Goal: Task Accomplishment & Management: Manage account settings

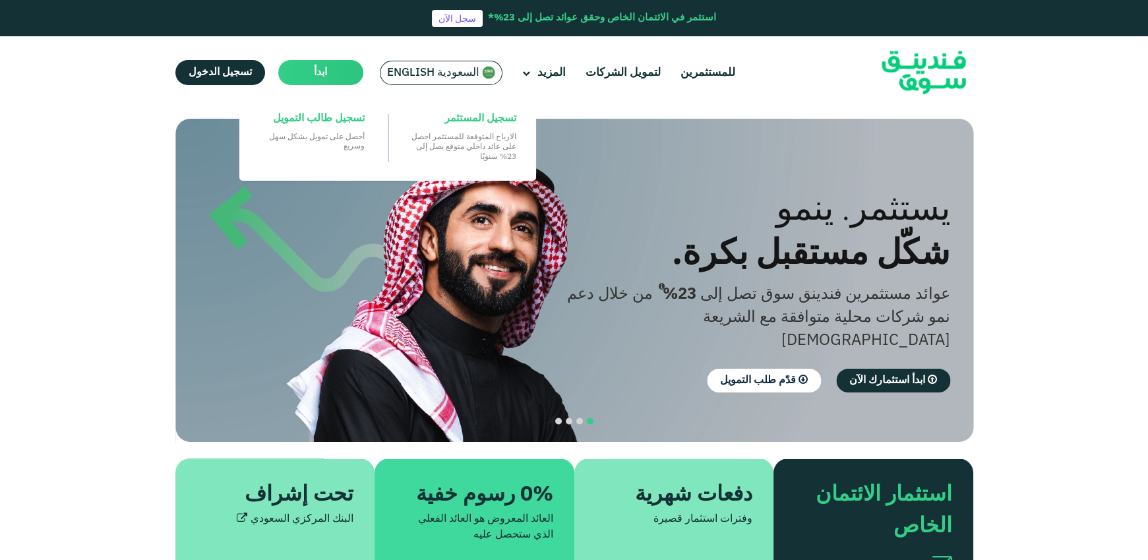
click at [338, 75] on main "ابدأ" at bounding box center [320, 72] width 85 height 25
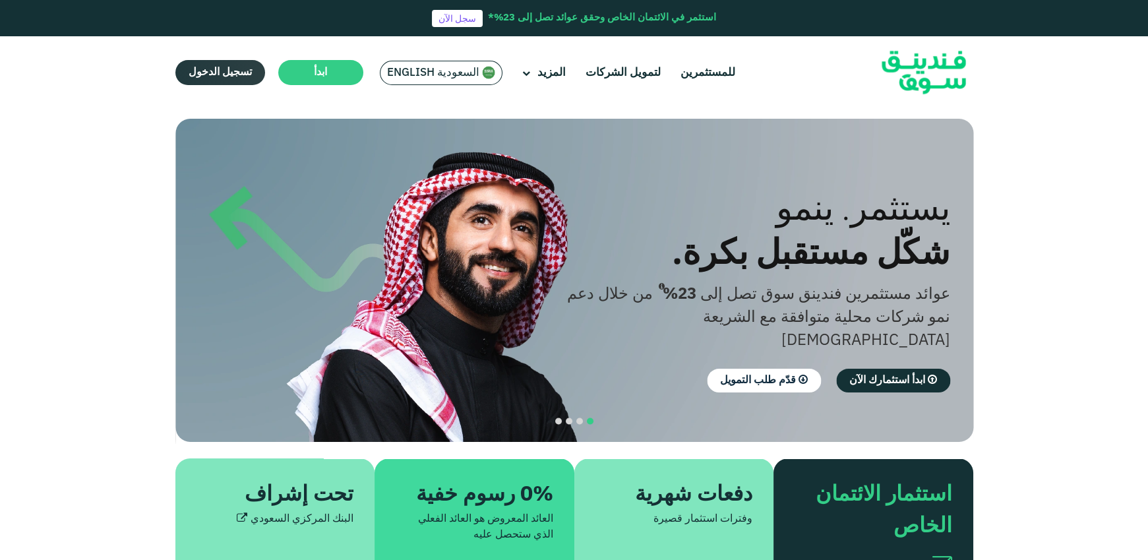
click at [247, 80] on link "تسجيل الدخول" at bounding box center [220, 72] width 90 height 25
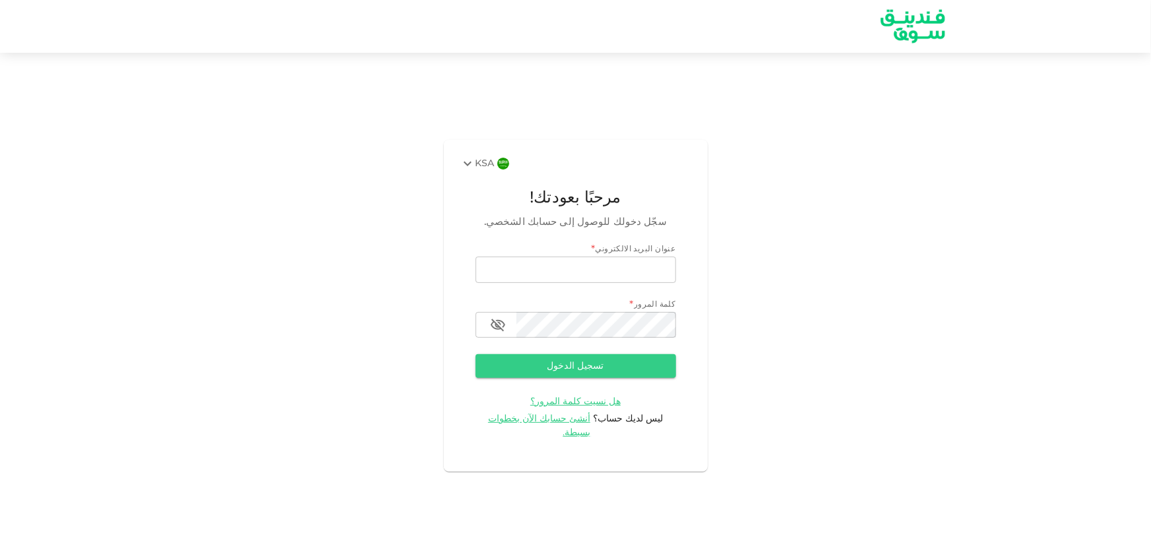
click at [485, 171] on div "KSA" at bounding box center [477, 164] width 35 height 16
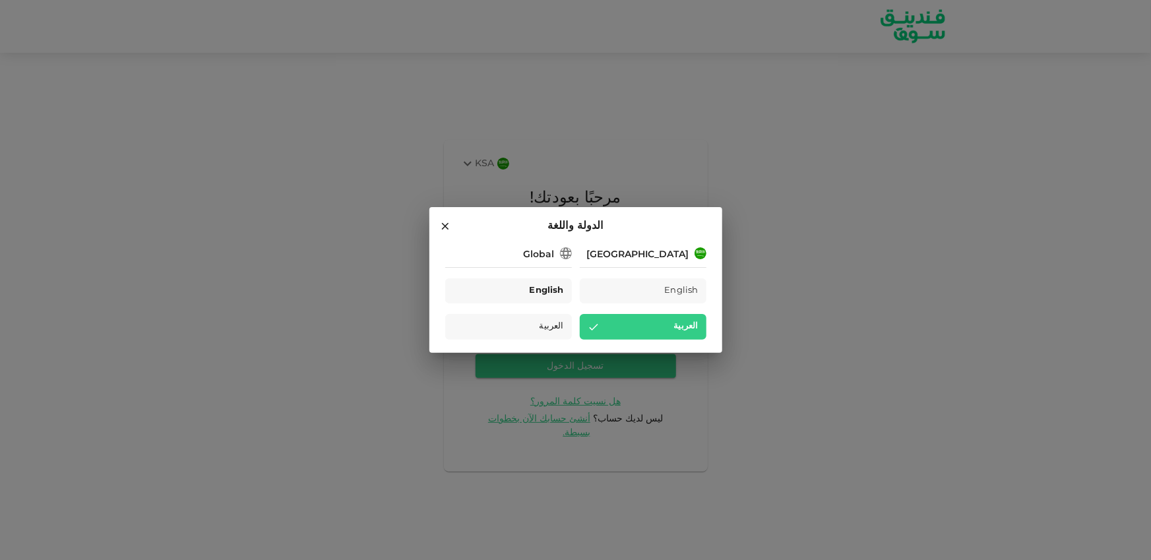
click at [547, 284] on span "English" at bounding box center [546, 291] width 34 height 15
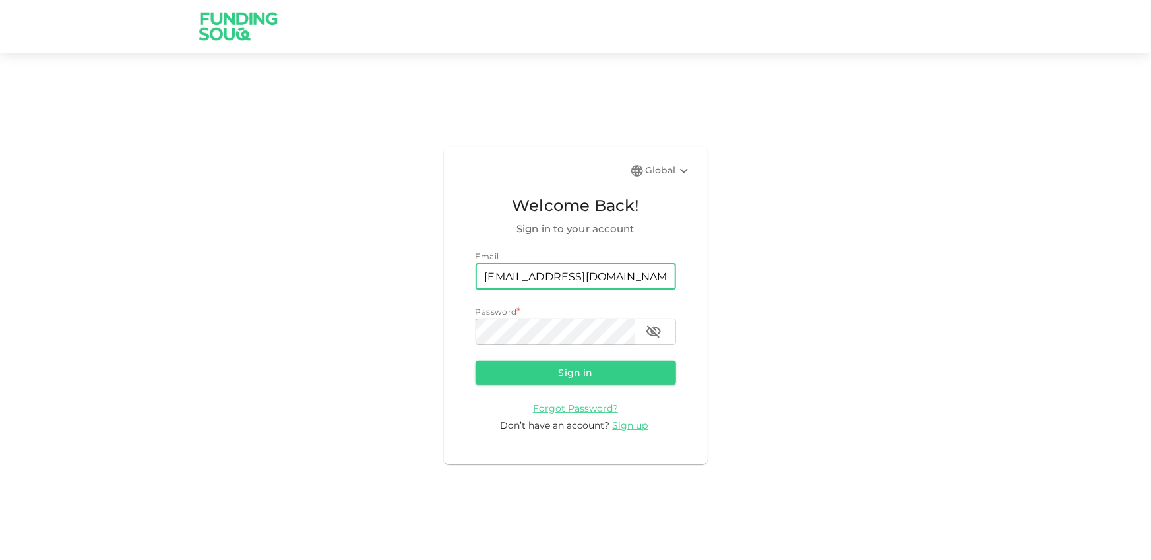
type input "e.alrafi@gmail.com"
click at [475, 361] on button "Sign in" at bounding box center [575, 373] width 200 height 24
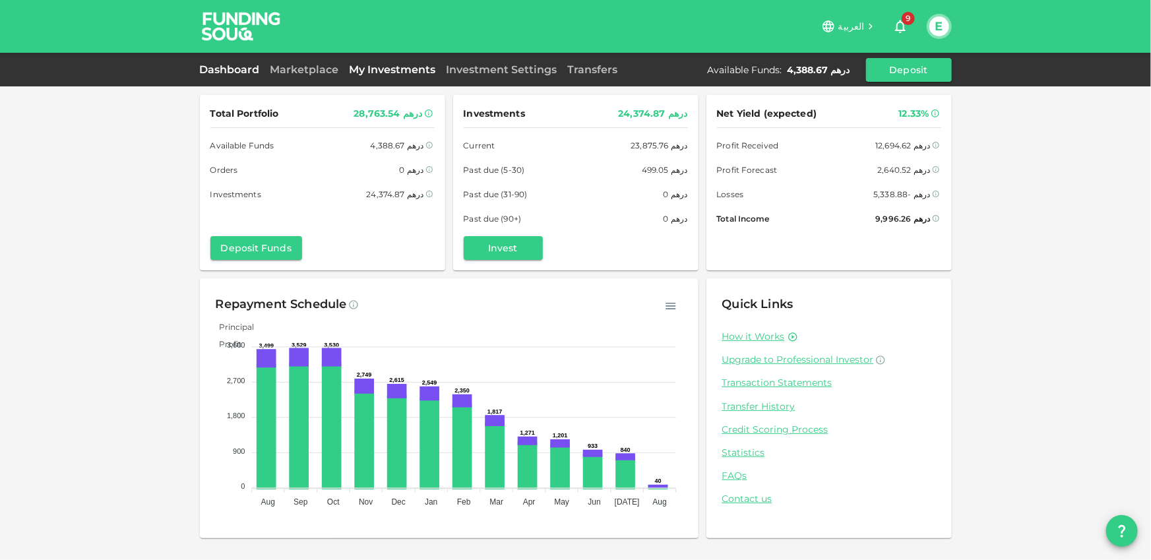
click at [402, 74] on link "My Investments" at bounding box center [392, 69] width 97 height 13
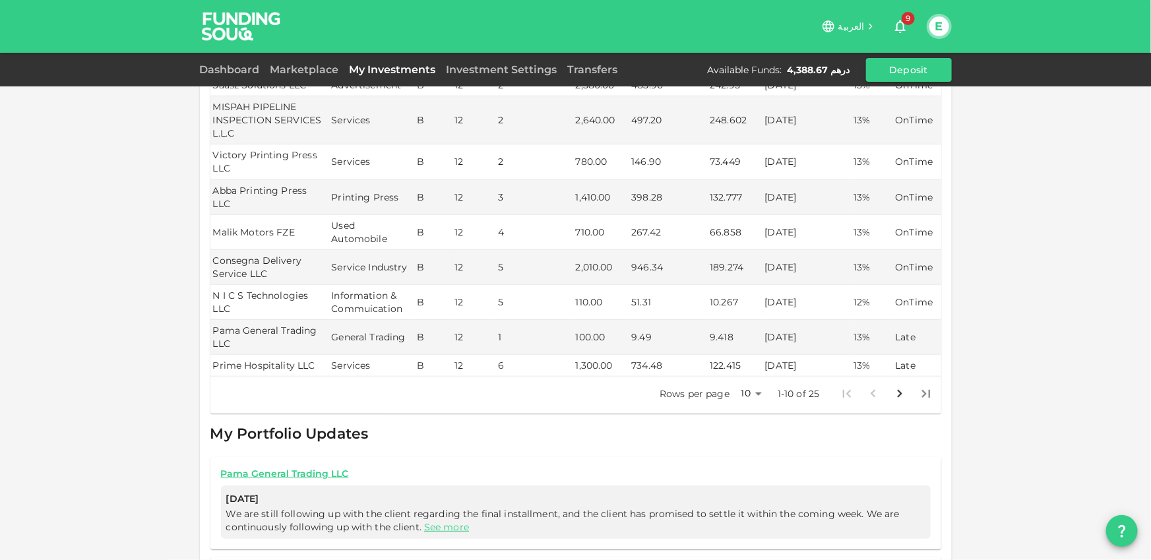
scroll to position [254, 0]
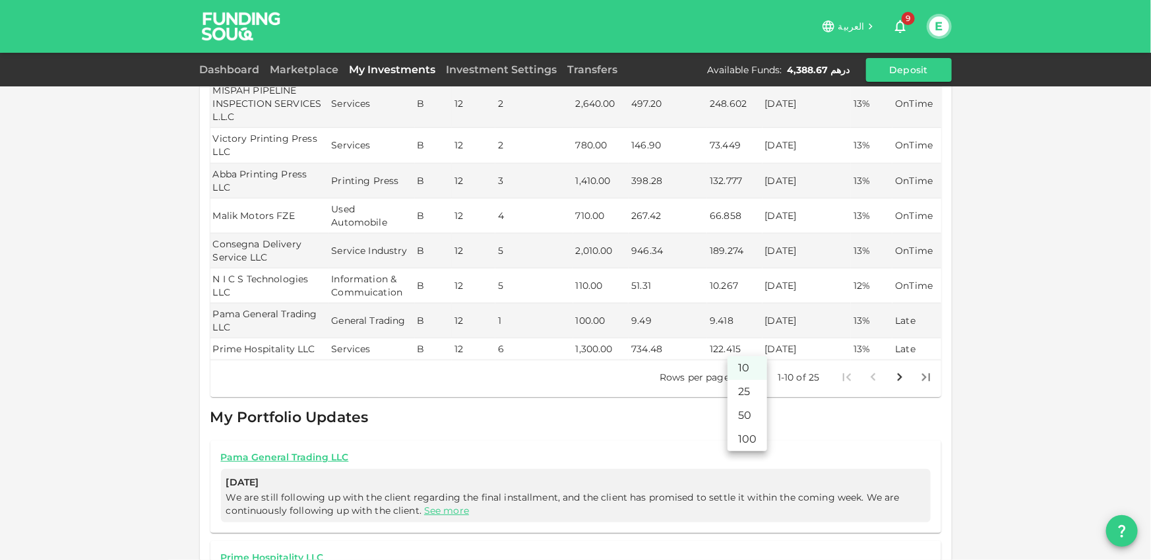
click at [758, 342] on body "العربية 9 E Dashboard Marketplace My Investments Investment Settings Transfers …" at bounding box center [575, 280] width 1151 height 560
click at [746, 444] on li "100" at bounding box center [747, 439] width 40 height 24
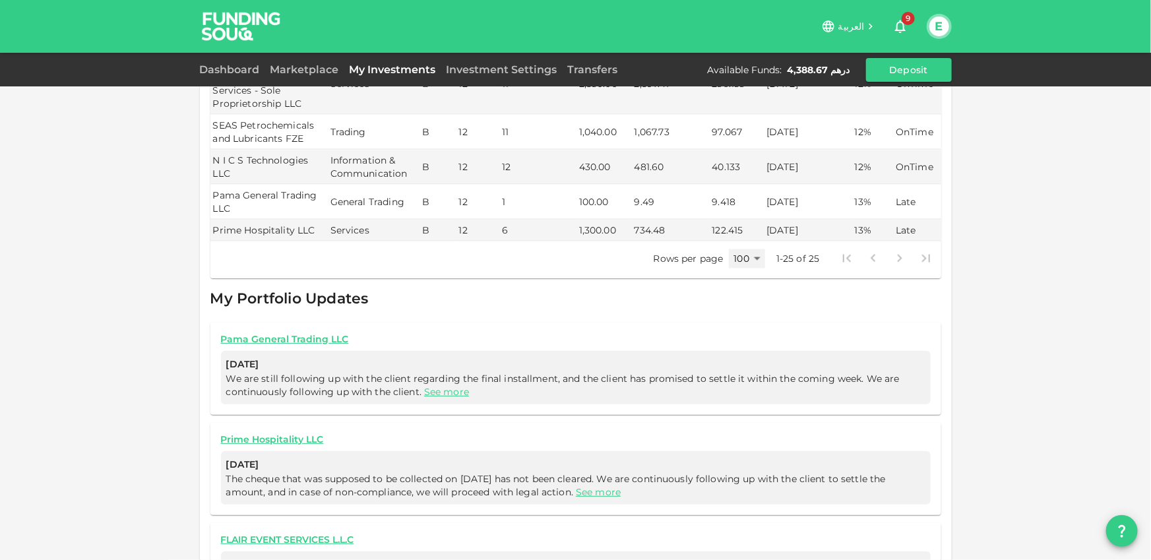
scroll to position [961, 0]
click at [906, 254] on div at bounding box center [886, 260] width 106 height 26
click at [859, 256] on div at bounding box center [886, 260] width 106 height 26
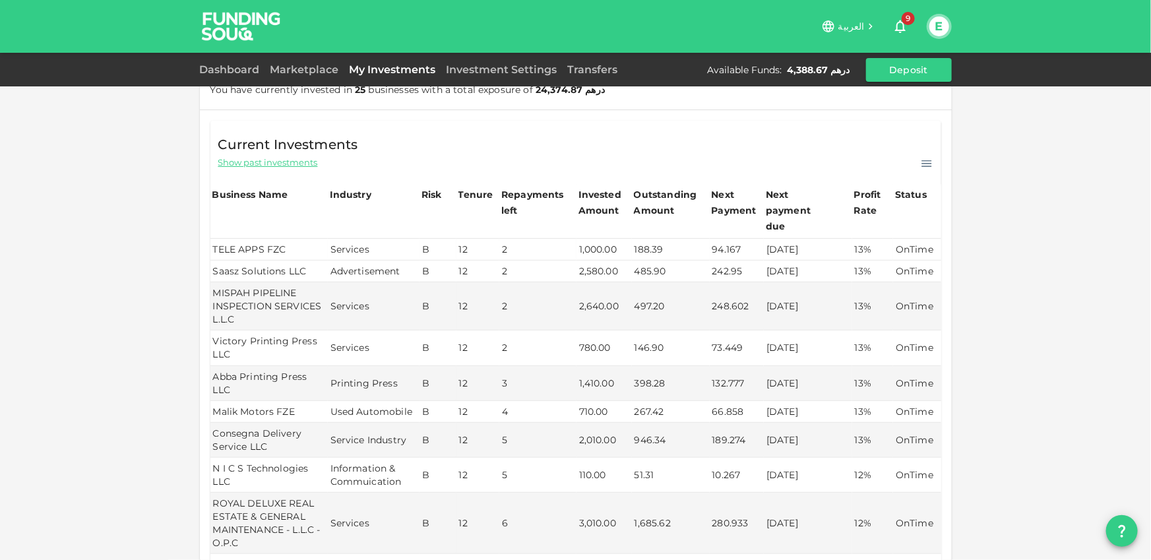
scroll to position [49, 0]
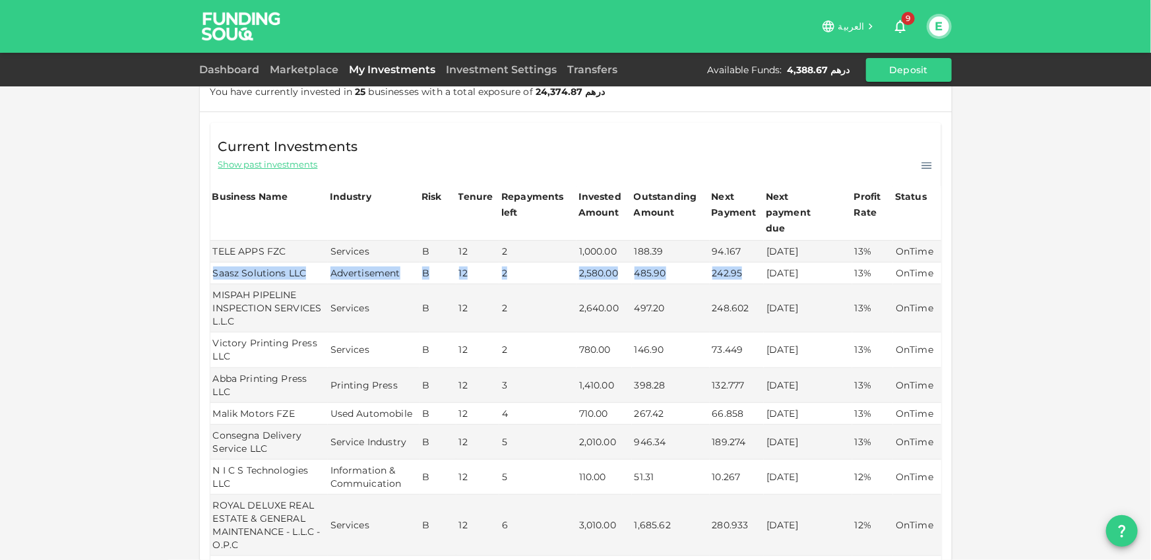
drag, startPoint x: 927, startPoint y: 243, endPoint x: 787, endPoint y: 247, distance: 139.8
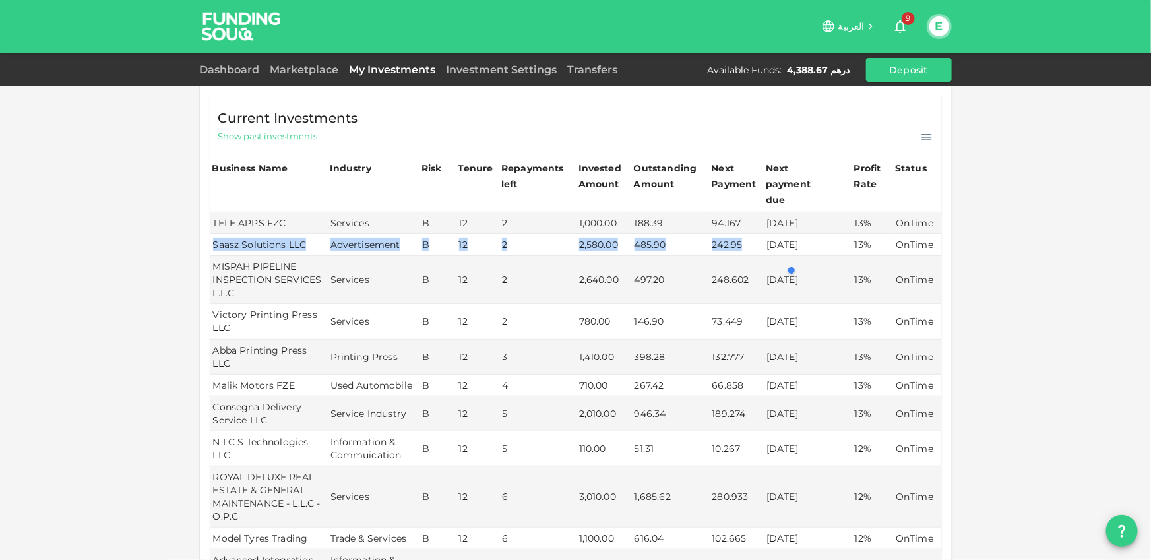
scroll to position [0, 0]
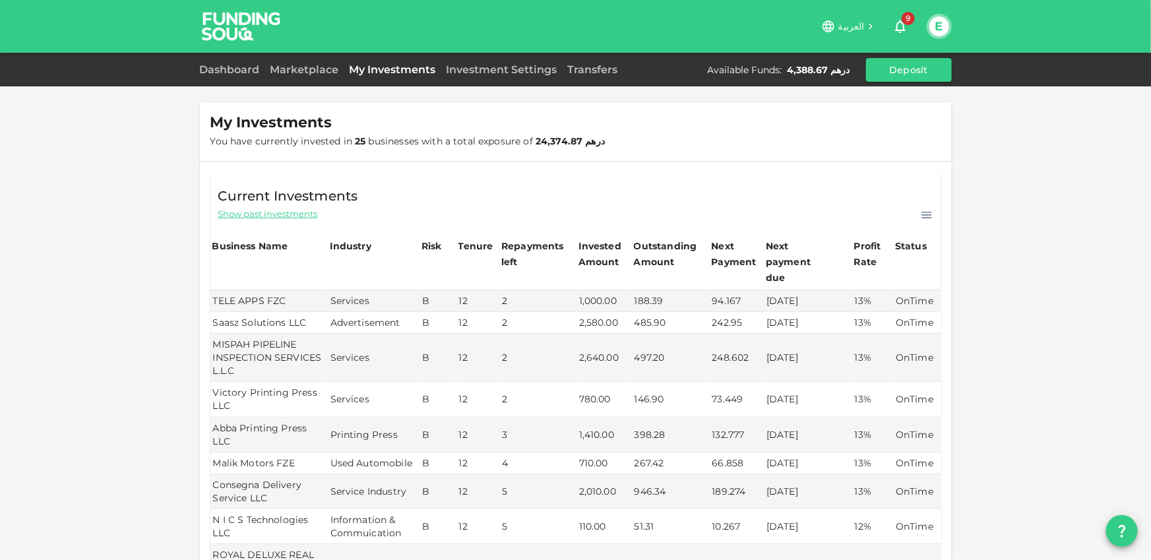
click at [297, 214] on span "Show past investments" at bounding box center [268, 214] width 100 height 13
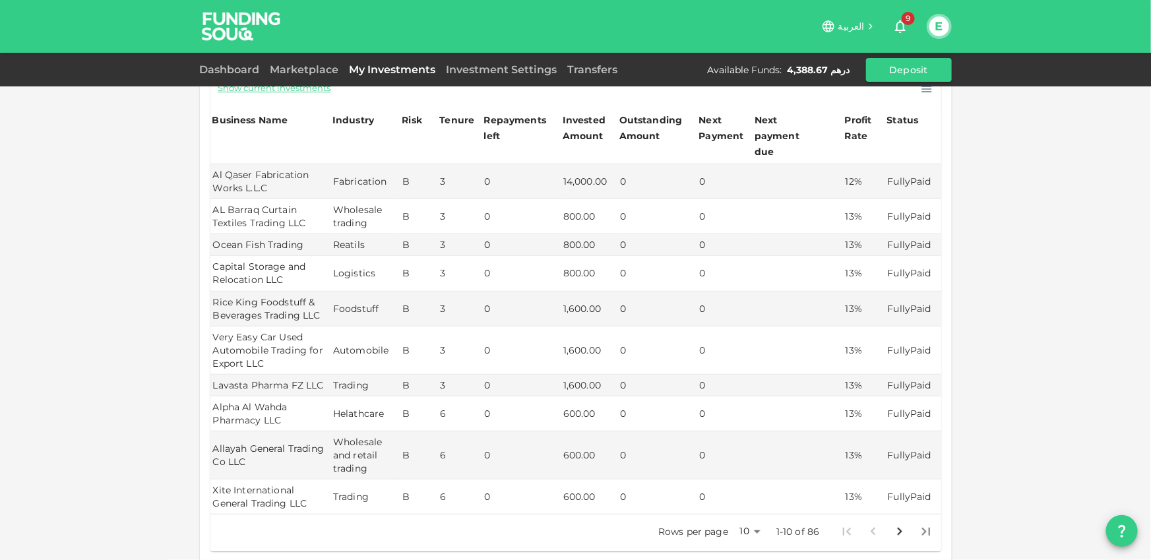
scroll to position [175, 0]
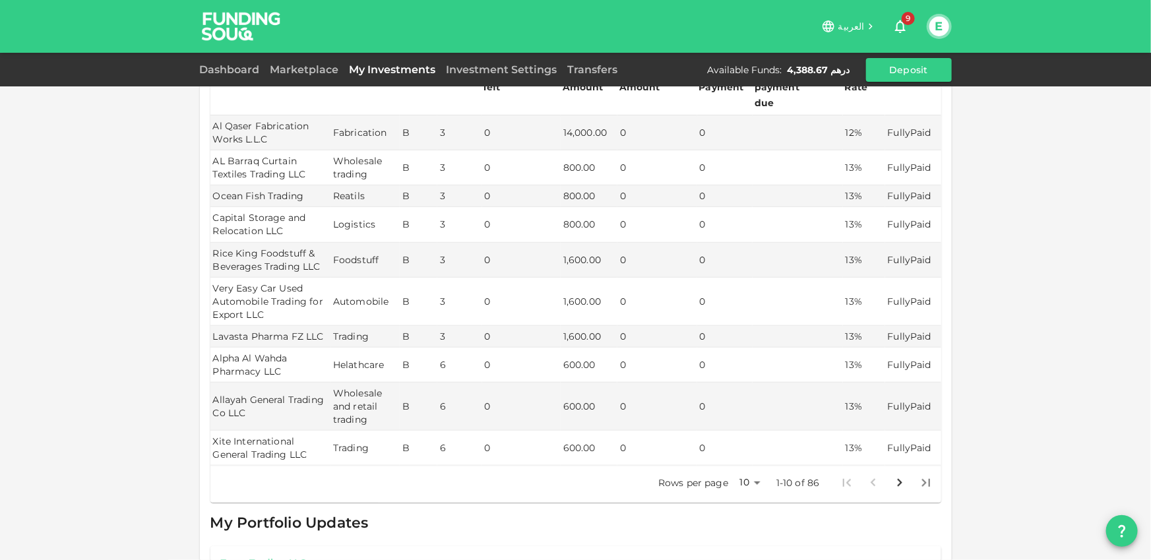
click at [766, 470] on div "Rows per page 10 10 1-10 of 86" at bounding box center [791, 483] width 297 height 34
click at [746, 468] on body "العربية 9 E Dashboard Marketplace My Investments Investment Settings Transfers …" at bounding box center [575, 280] width 1151 height 560
click at [752, 533] on li "100" at bounding box center [746, 538] width 40 height 24
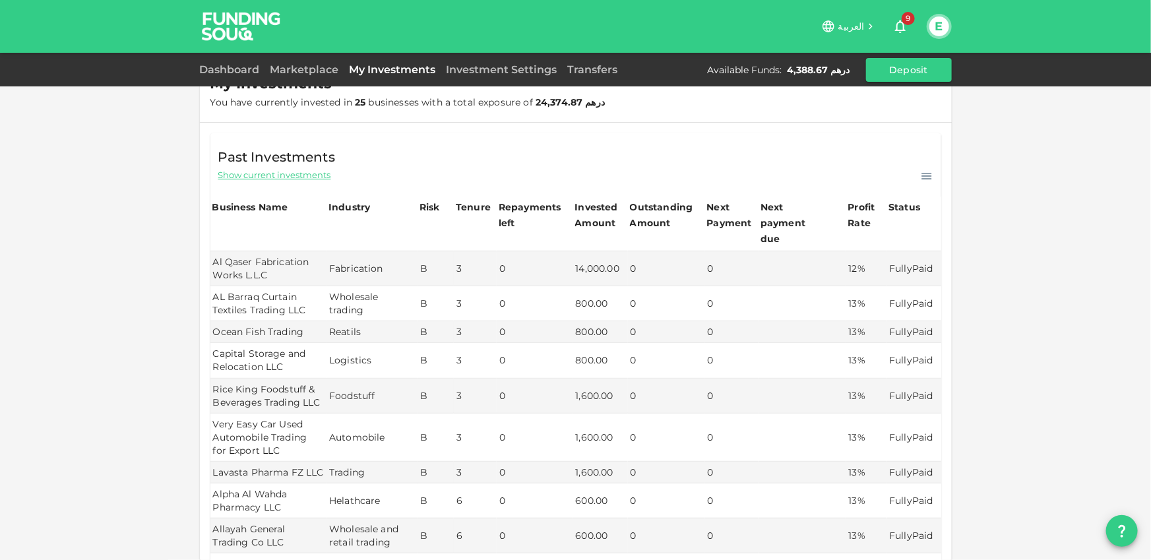
scroll to position [36, 0]
click at [640, 222] on div "Outstanding Amount" at bounding box center [663, 218] width 66 height 32
drag, startPoint x: 631, startPoint y: 208, endPoint x: 672, endPoint y: 233, distance: 47.6
click at [672, 233] on div "Outstanding Amount" at bounding box center [663, 218] width 66 height 32
click at [672, 231] on div "Outstanding Amount" at bounding box center [663, 218] width 66 height 32
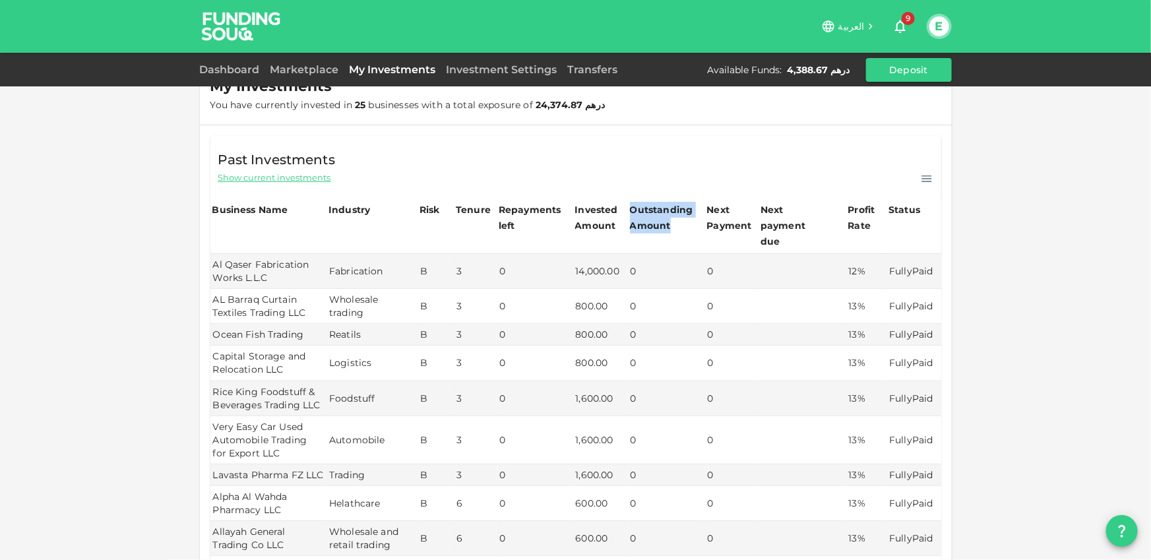
drag, startPoint x: 672, startPoint y: 230, endPoint x: 630, endPoint y: 209, distance: 46.6
click at [630, 209] on div "Outstanding Amount" at bounding box center [663, 218] width 66 height 32
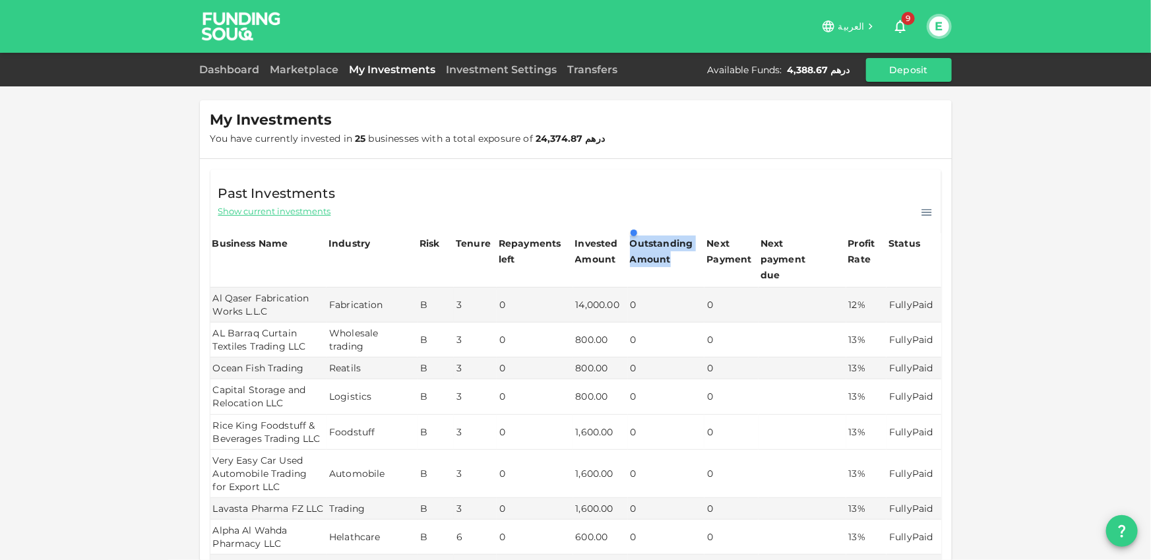
scroll to position [0, 0]
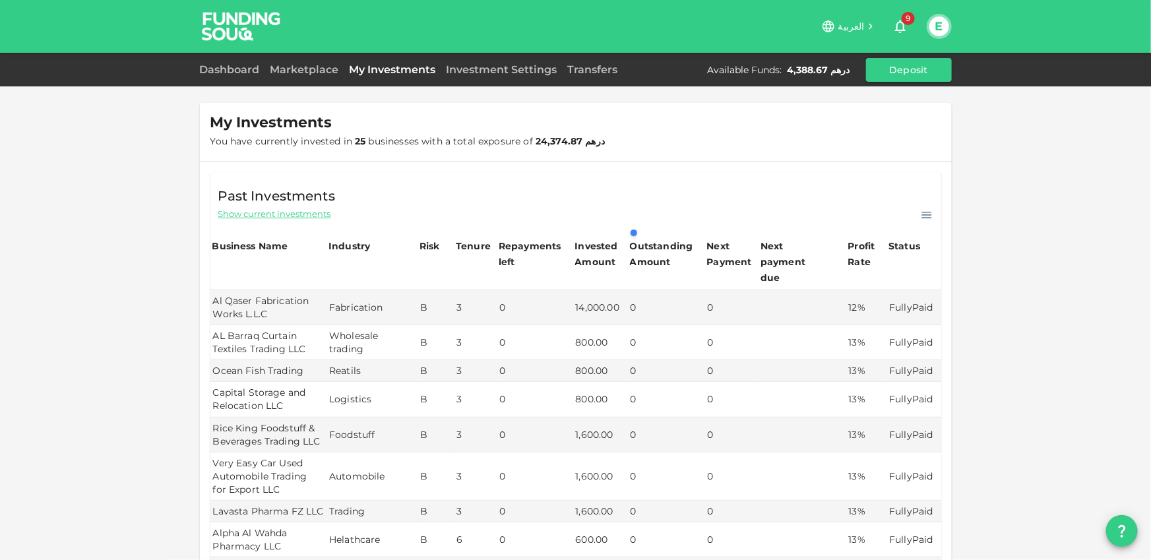
click at [295, 219] on span "Show current investments" at bounding box center [274, 214] width 113 height 13
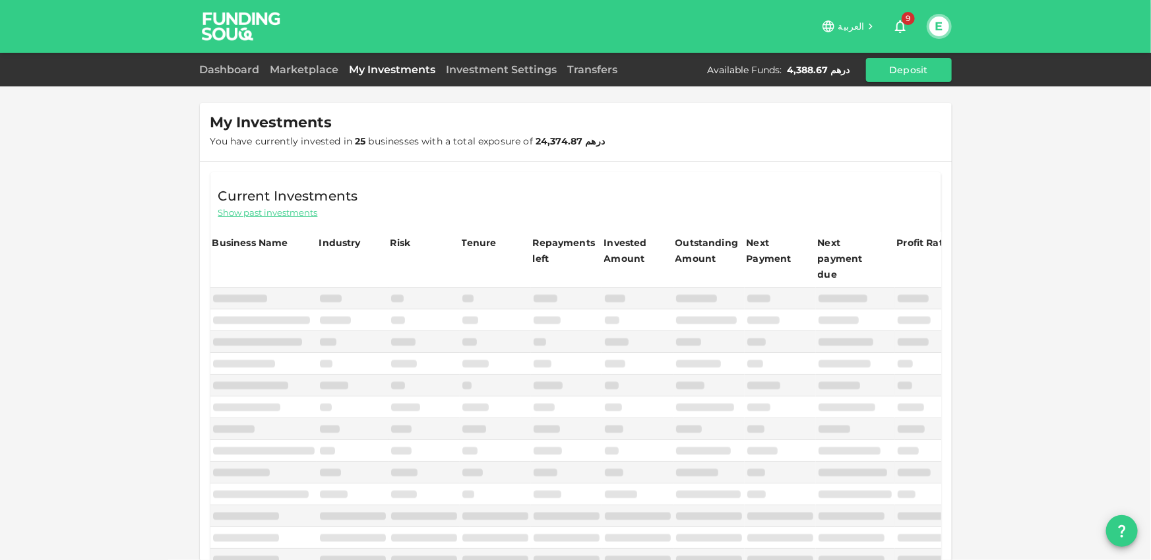
type input "10"
click at [295, 216] on span "Show past investments" at bounding box center [268, 212] width 100 height 13
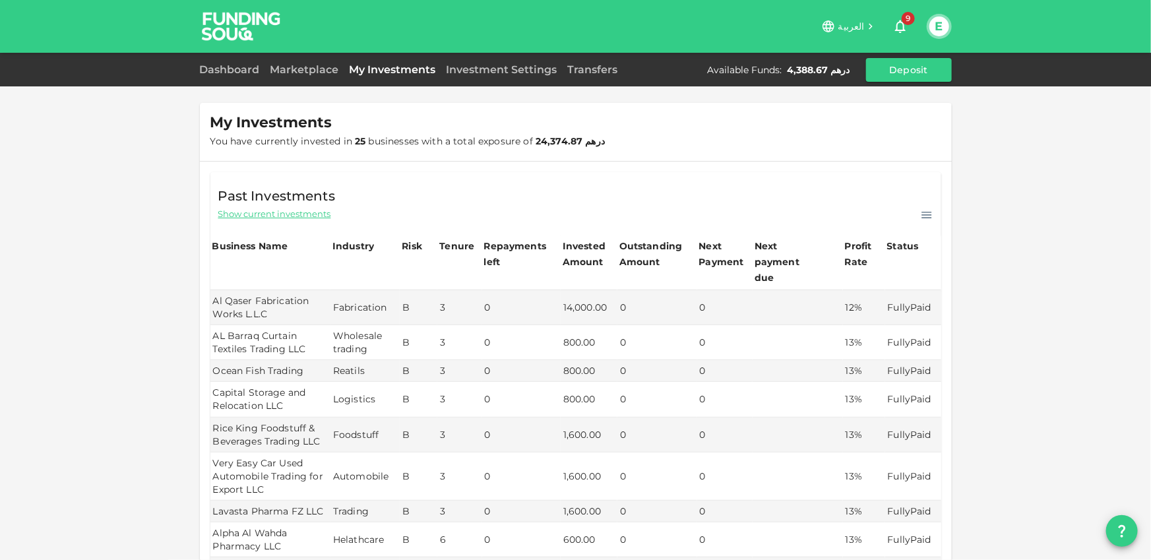
click at [294, 215] on span "Show current investments" at bounding box center [274, 214] width 113 height 13
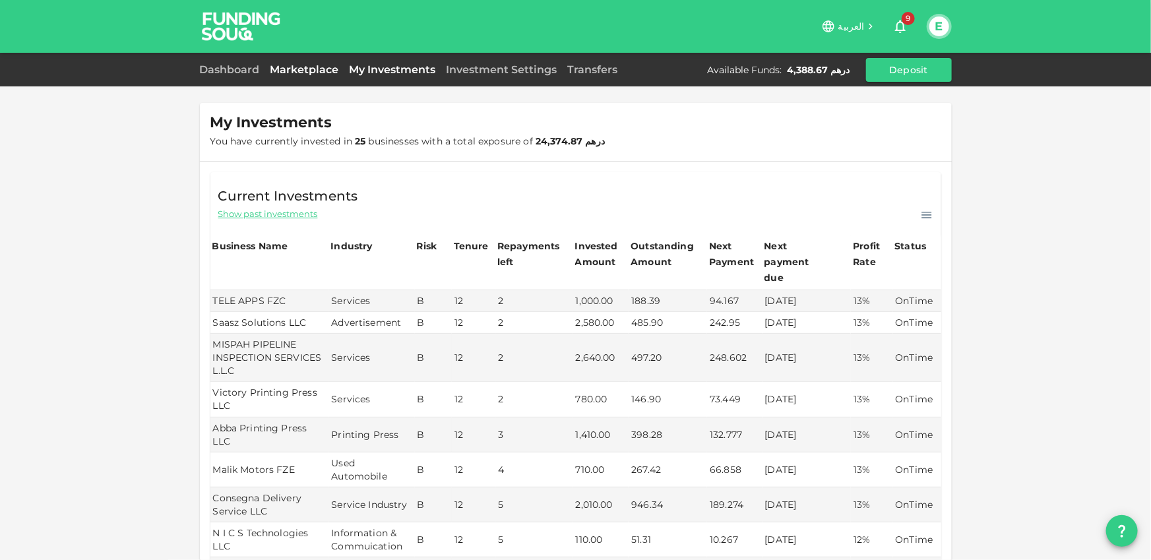
click at [288, 71] on link "Marketplace" at bounding box center [304, 69] width 79 height 13
